Goal: Information Seeking & Learning: Find specific fact

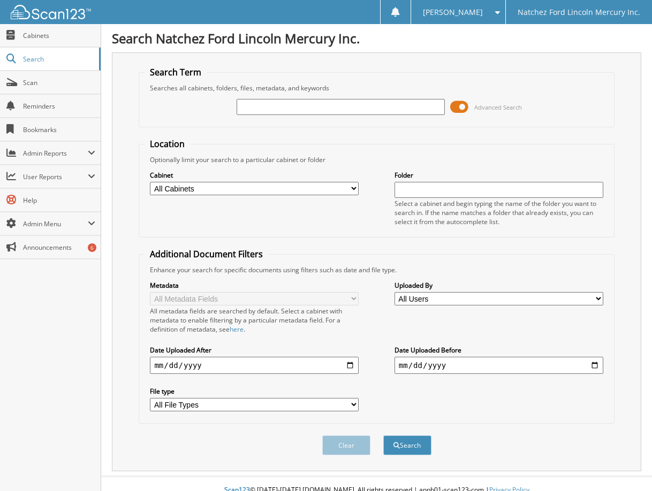
scroll to position [13, 0]
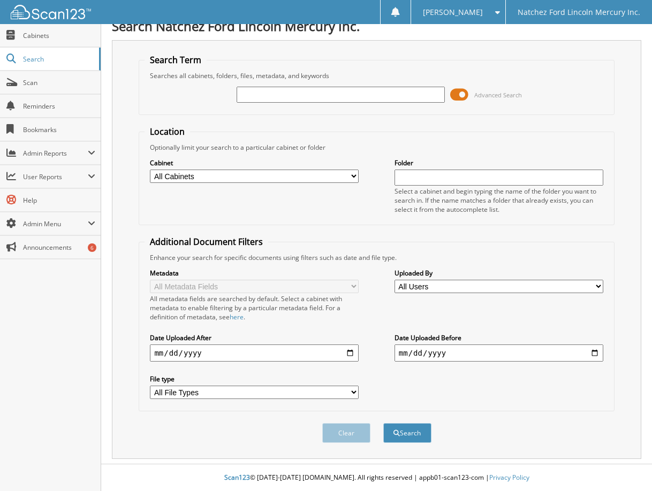
click at [258, 92] on input "text" at bounding box center [340, 95] width 209 height 16
type input "mt1612"
click at [383, 423] on button "Search" at bounding box center [407, 433] width 48 height 20
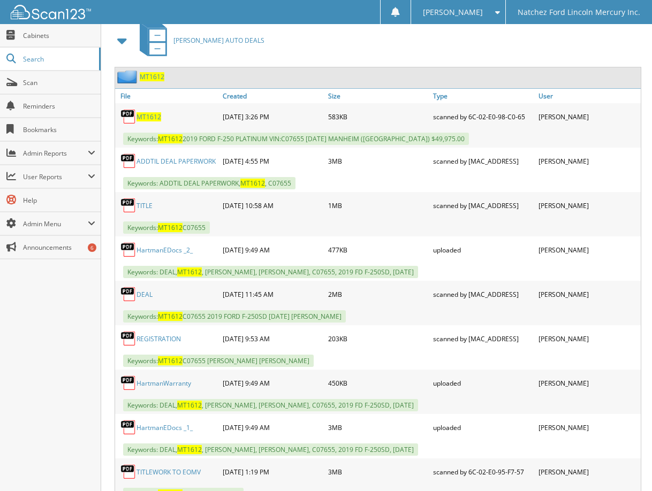
scroll to position [589, 0]
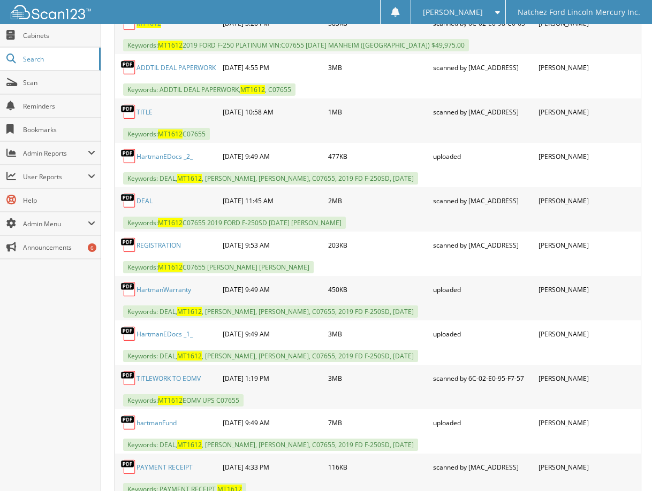
click at [145, 201] on link "DEAL" at bounding box center [144, 200] width 16 height 9
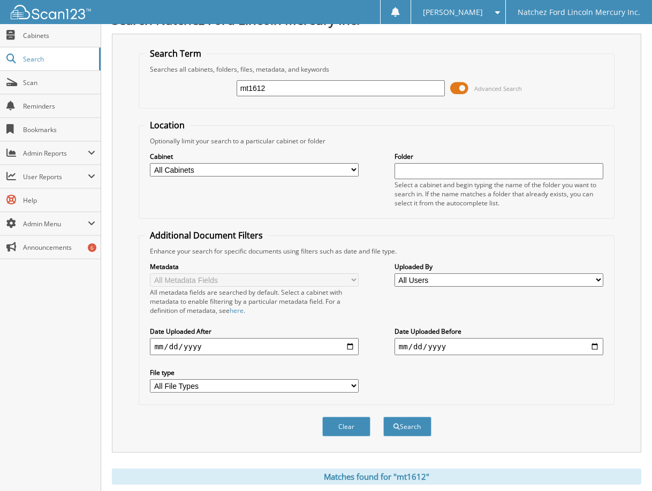
scroll to position [0, 0]
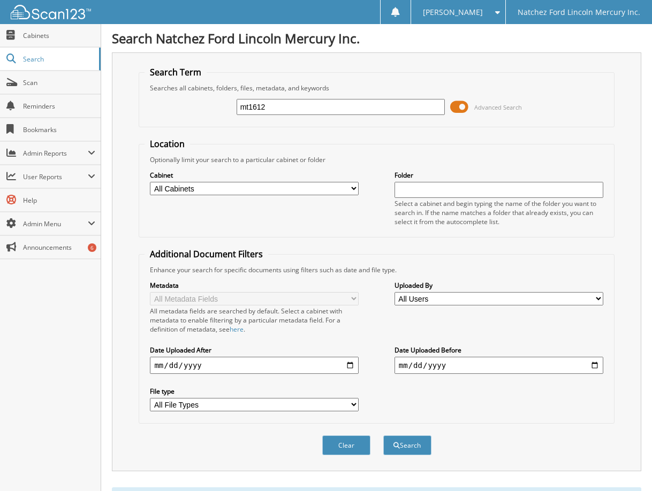
drag, startPoint x: 282, startPoint y: 102, endPoint x: 204, endPoint y: 106, distance: 78.2
click at [204, 106] on div "mt1612 Advanced Search" at bounding box center [375, 107] width 463 height 29
type input "665291"
click at [383, 435] on button "Search" at bounding box center [407, 445] width 48 height 20
drag, startPoint x: 292, startPoint y: 114, endPoint x: 223, endPoint y: 103, distance: 70.5
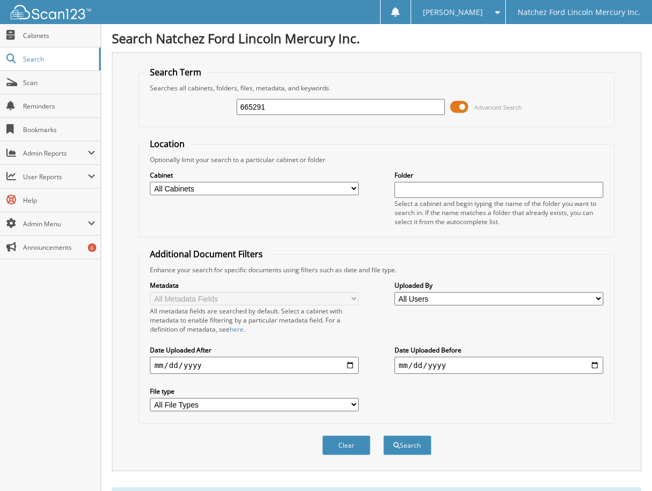
click at [223, 103] on div "665291 Advanced Search" at bounding box center [375, 107] width 463 height 29
type input "181518"
click at [383, 435] on button "Search" at bounding box center [407, 445] width 48 height 20
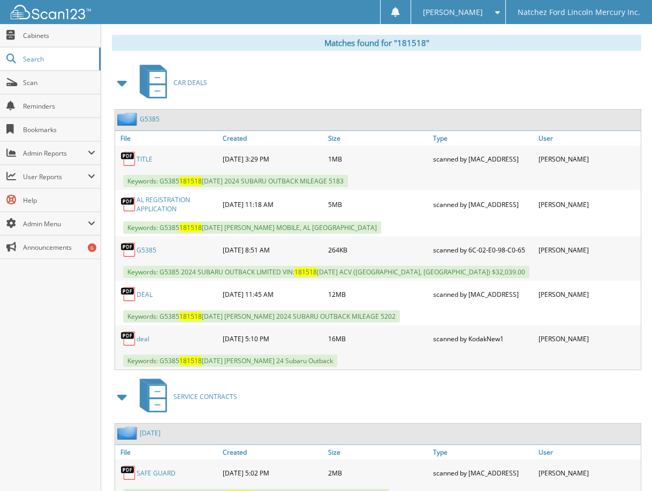
scroll to position [482, 0]
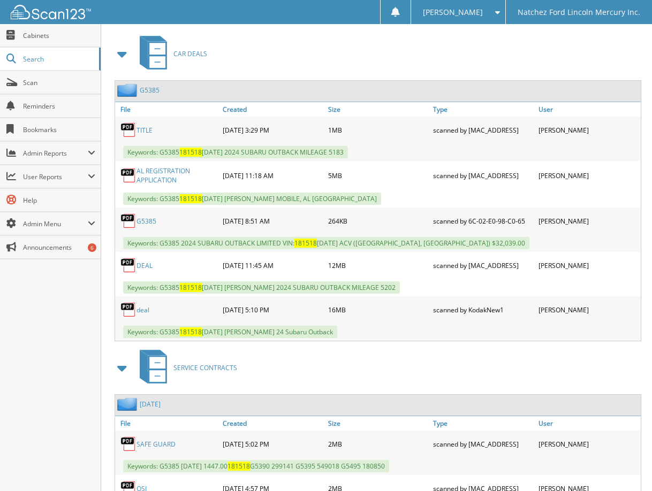
click at [143, 266] on link "DEAL" at bounding box center [144, 265] width 16 height 9
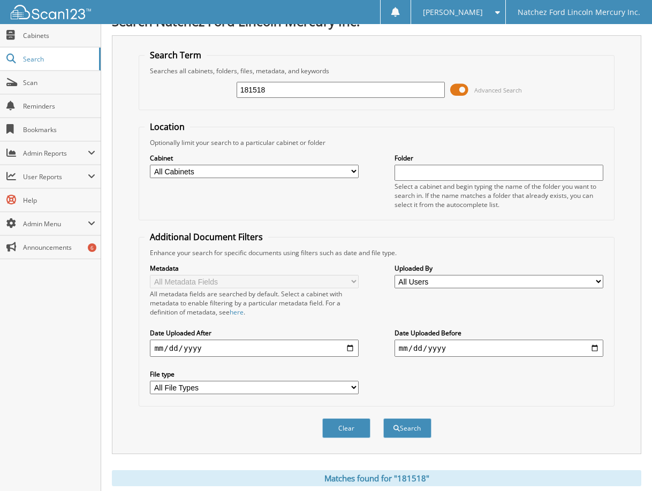
scroll to position [0, 0]
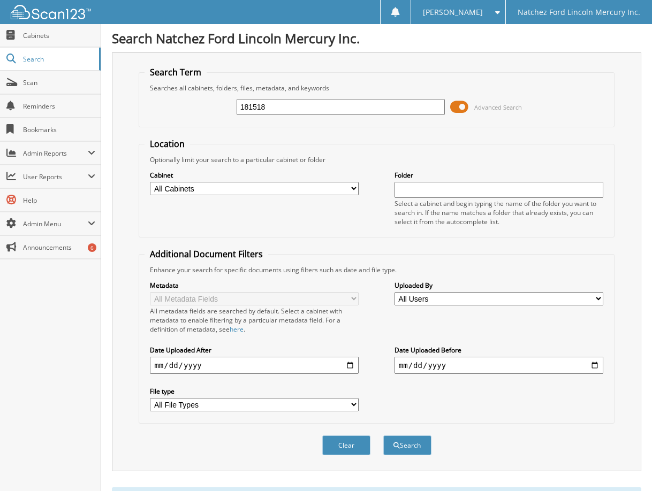
drag, startPoint x: 291, startPoint y: 110, endPoint x: 117, endPoint y: 89, distance: 174.6
click at [118, 90] on div "Search Term Searches all cabinets, folders, files, metadata, and keywords 18151…" at bounding box center [376, 261] width 529 height 419
type input "074511"
click at [383, 435] on button "Search" at bounding box center [407, 445] width 48 height 20
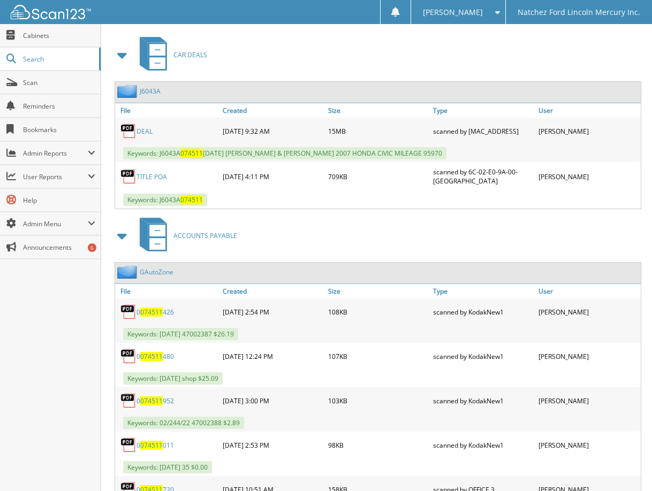
scroll to position [482, 0]
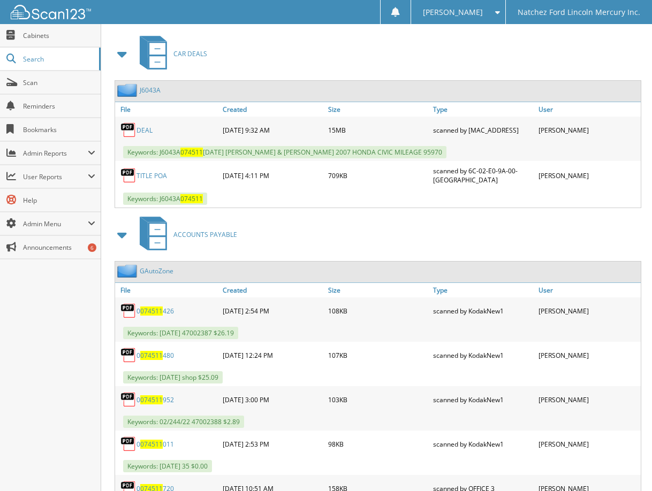
click at [146, 131] on link "DEAL" at bounding box center [144, 130] width 16 height 9
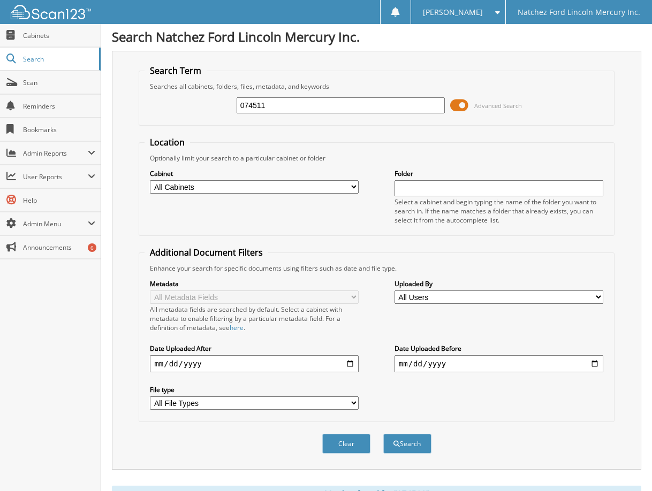
scroll to position [0, 0]
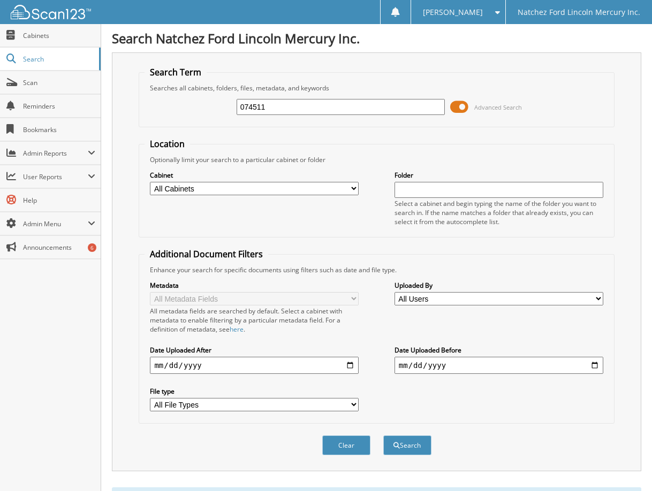
drag, startPoint x: 294, startPoint y: 110, endPoint x: 149, endPoint y: 124, distance: 145.1
click at [151, 128] on form "Search Term Searches all cabinets, folders, files, metadata, and keywords 07451…" at bounding box center [376, 266] width 475 height 401
type input "757755"
click at [383, 435] on button "Search" at bounding box center [407, 445] width 48 height 20
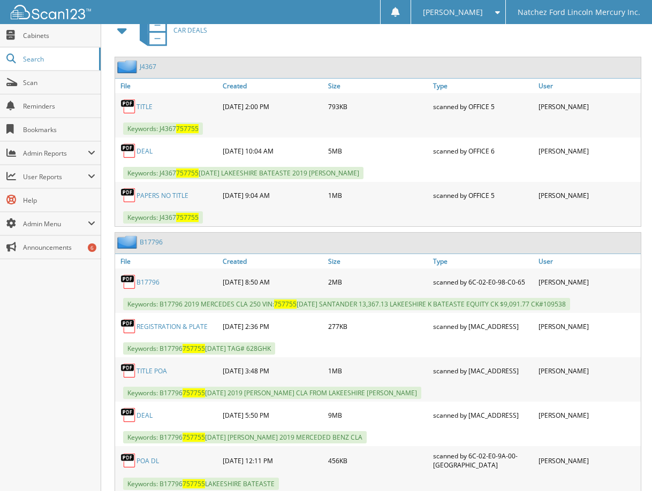
scroll to position [913, 0]
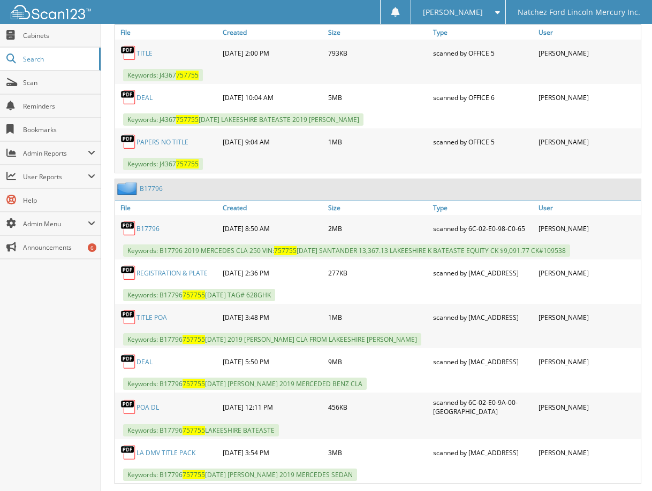
click at [147, 360] on link "DEAL" at bounding box center [144, 361] width 16 height 9
